Goal: Task Accomplishment & Management: Manage account settings

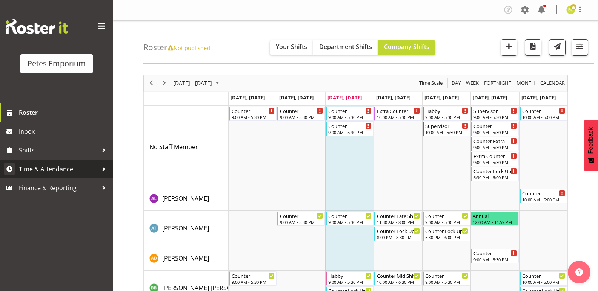
click at [73, 170] on span "Time & Attendance" at bounding box center [58, 169] width 79 height 11
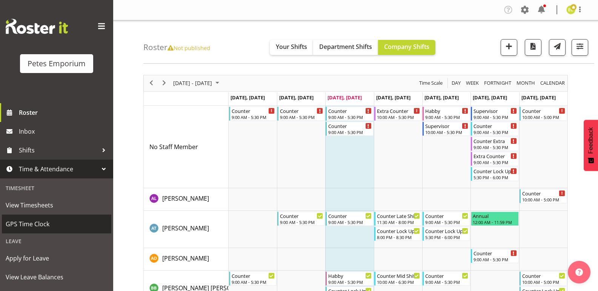
click at [36, 219] on span "GPS Time Clock" at bounding box center [57, 224] width 102 height 11
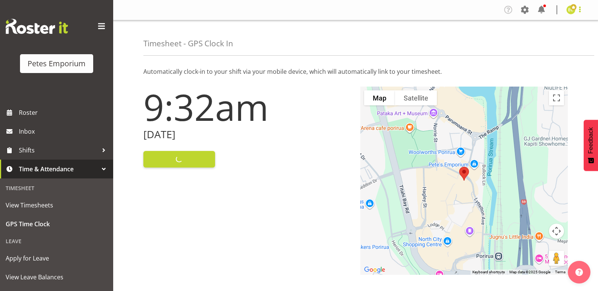
click at [577, 13] on span at bounding box center [579, 9] width 9 height 9
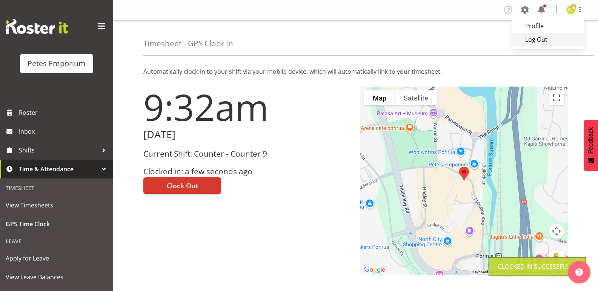
click at [550, 40] on link "Log Out" at bounding box center [548, 40] width 72 height 14
